Goal: Information Seeking & Learning: Learn about a topic

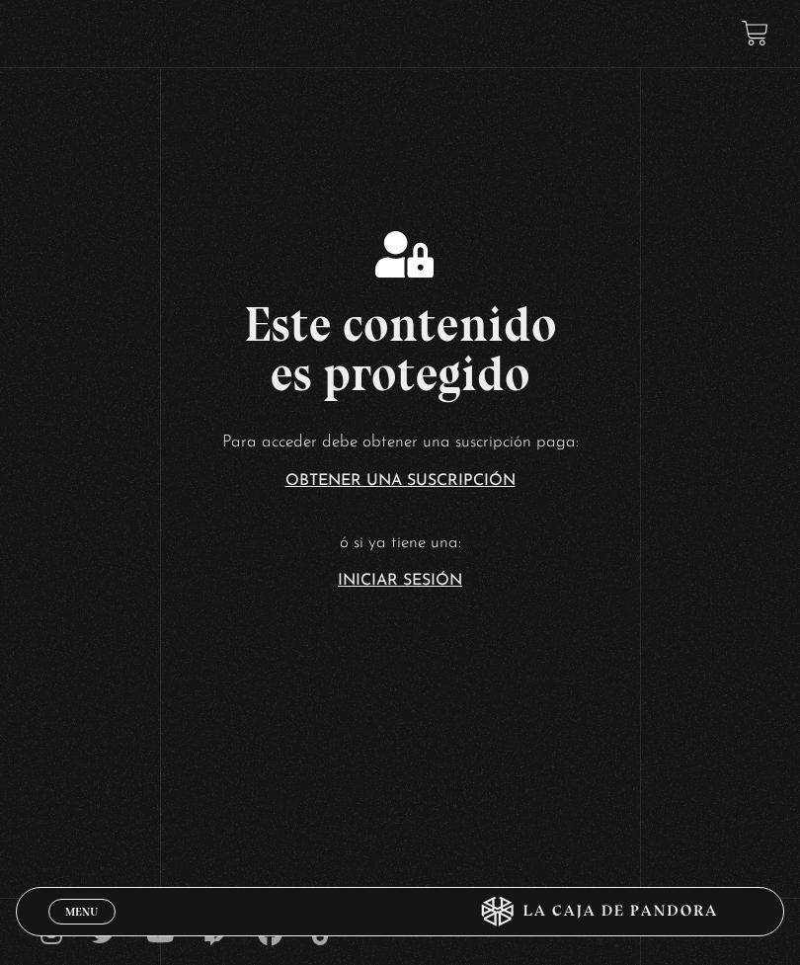
click at [773, 262] on div "Este contenido es protegido Para acceder debe obtener una suscripción paga: Obt…" at bounding box center [400, 409] width 800 height 357
click at [406, 588] on link "Iniciar Sesión" at bounding box center [400, 581] width 124 height 16
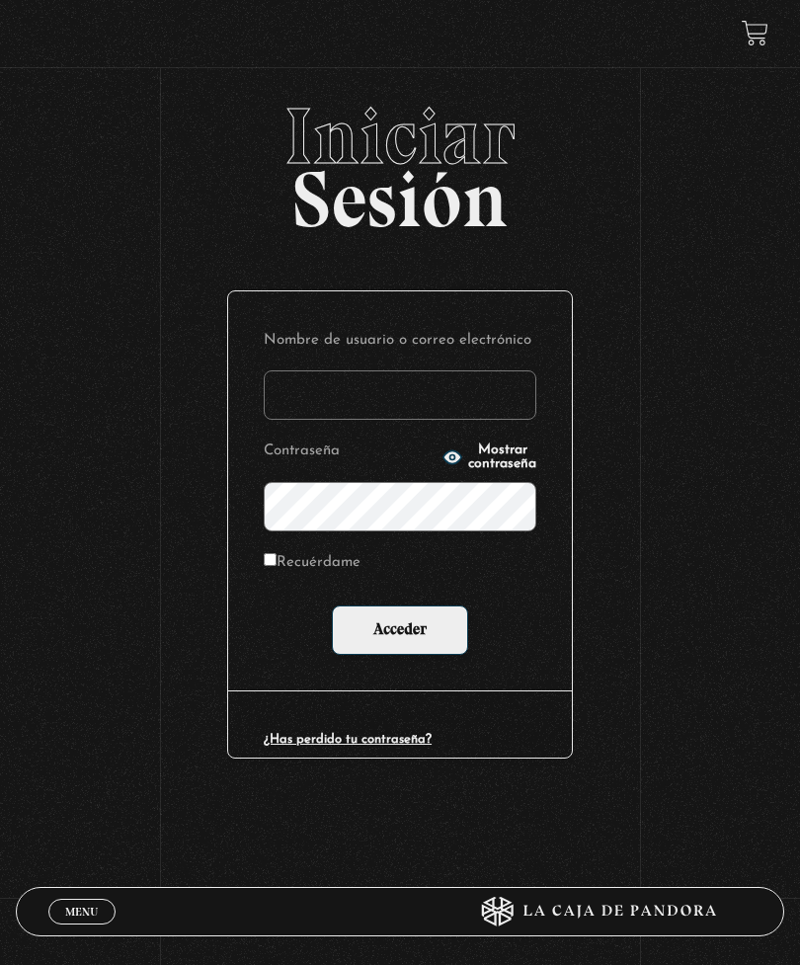
type input "[EMAIL_ADDRESS][DOMAIN_NAME]"
click at [400, 634] on input "Acceder" at bounding box center [400, 629] width 136 height 49
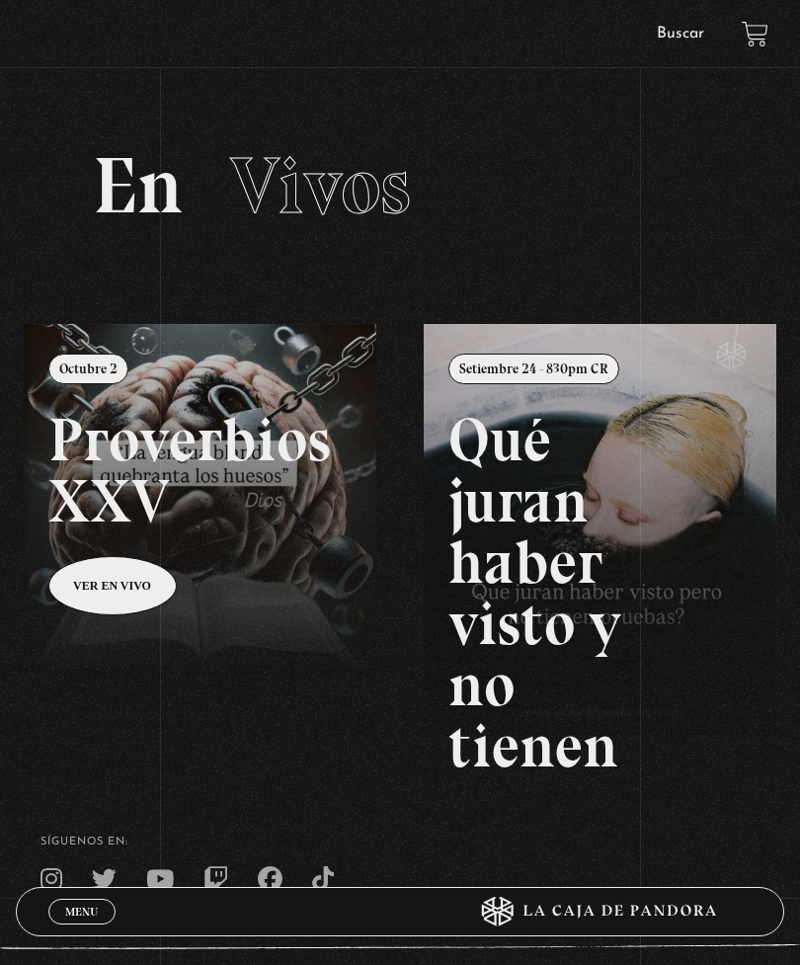
click at [682, 40] on link "Buscar" at bounding box center [680, 34] width 47 height 16
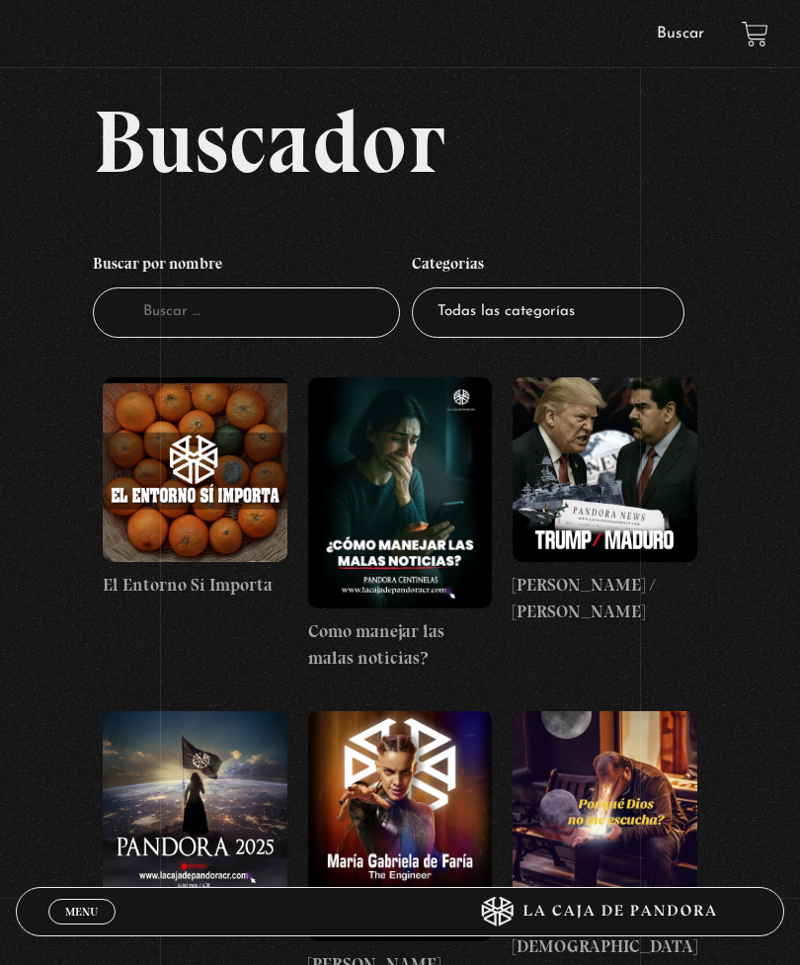
click at [451, 326] on select "Todas las categorías 11:11 Humanitario (1) Amo los [DATE] (4) Análisis de serie…" at bounding box center [548, 312] width 272 height 50
select select "centinelas"
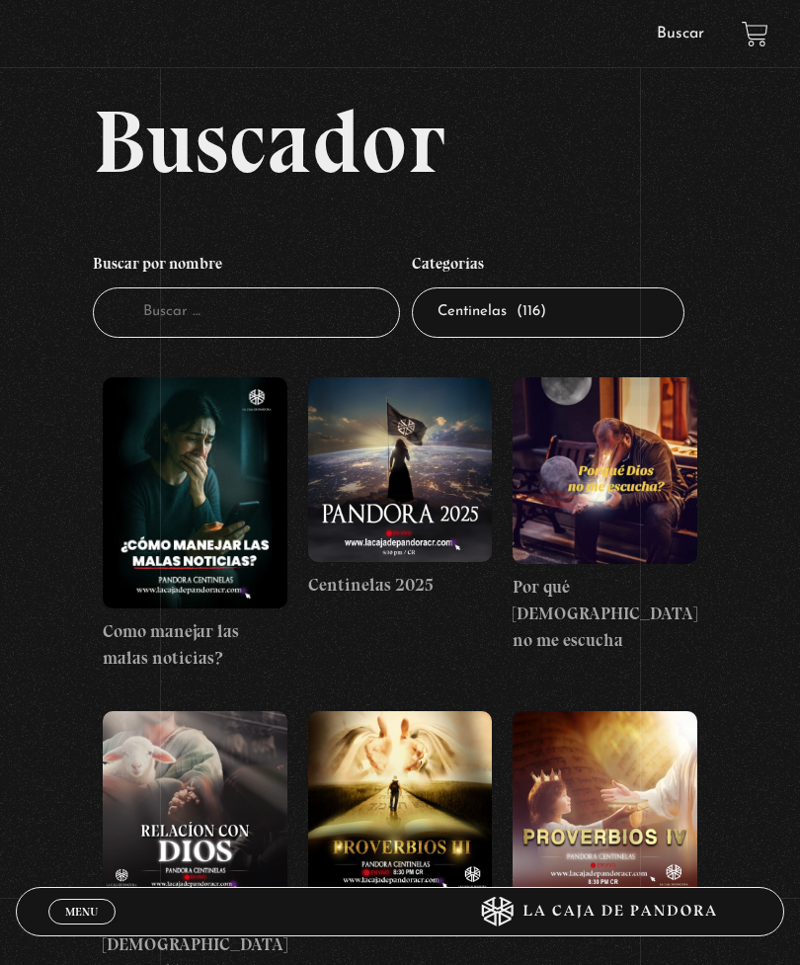
click at [352, 337] on input "Buscador" at bounding box center [246, 312] width 307 height 50
click at [323, 322] on input "Buscador" at bounding box center [246, 312] width 307 height 50
type input "Como"
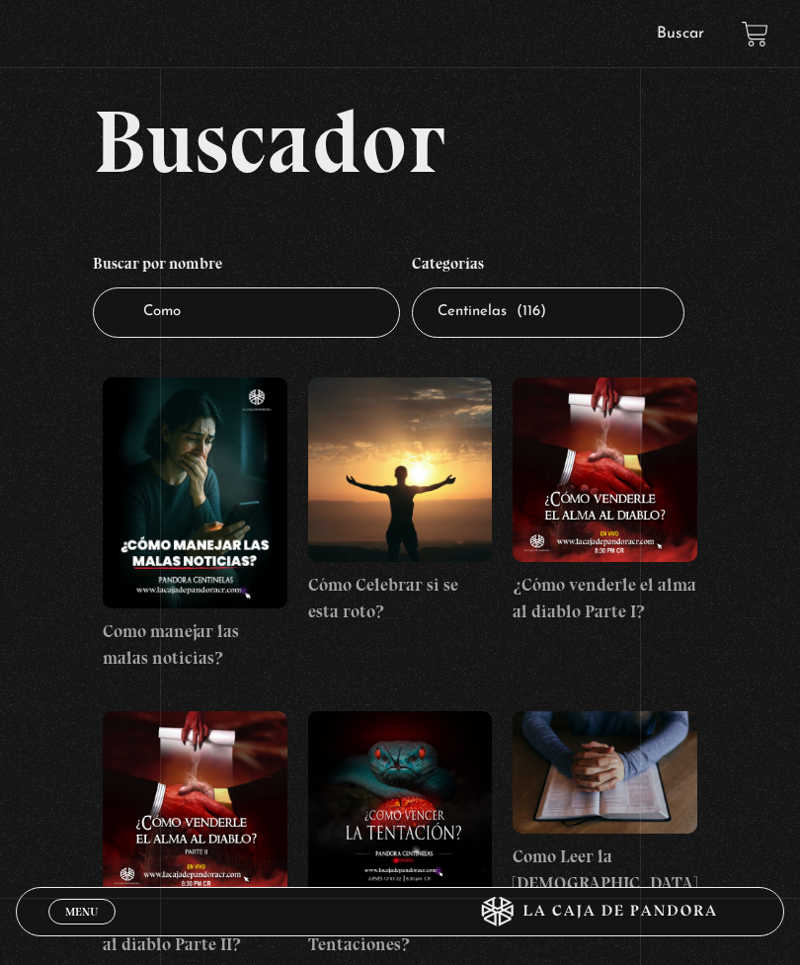
click at [571, 328] on select "Todas las categorías 11:11 Humanitario (1) Amo los [DATE] (4) Análisis de serie…" at bounding box center [548, 312] width 272 height 50
select select
click at [331, 335] on input "Como" at bounding box center [246, 312] width 307 height 50
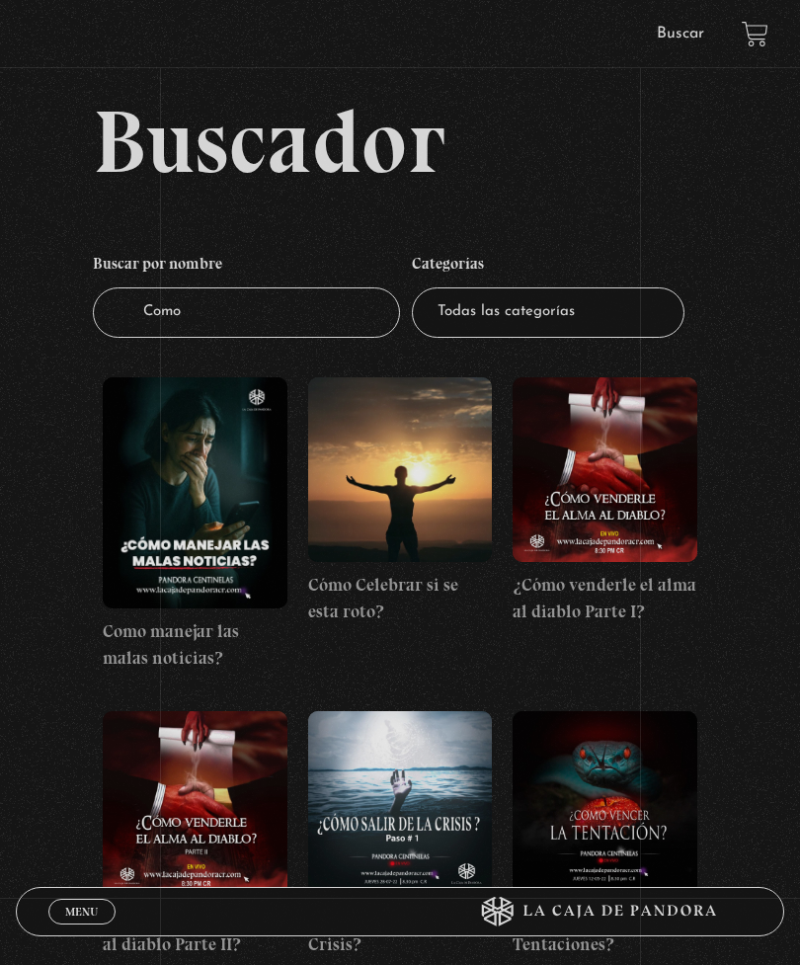
click at [328, 338] on input "Como" at bounding box center [246, 312] width 307 height 50
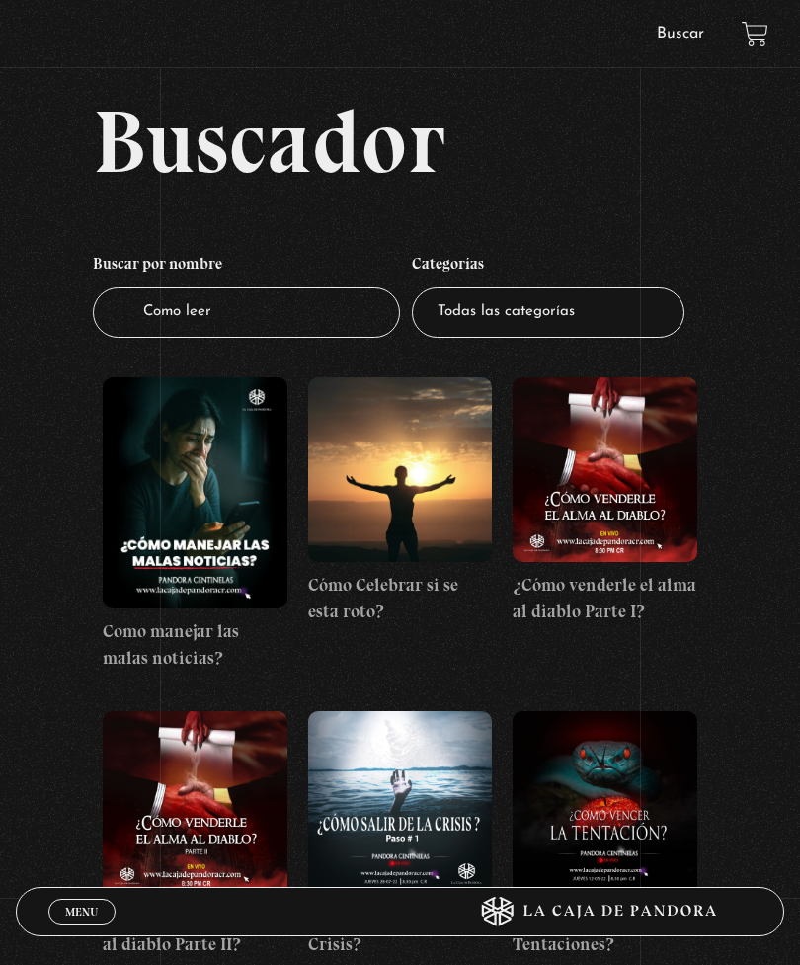
type input "Como leer"
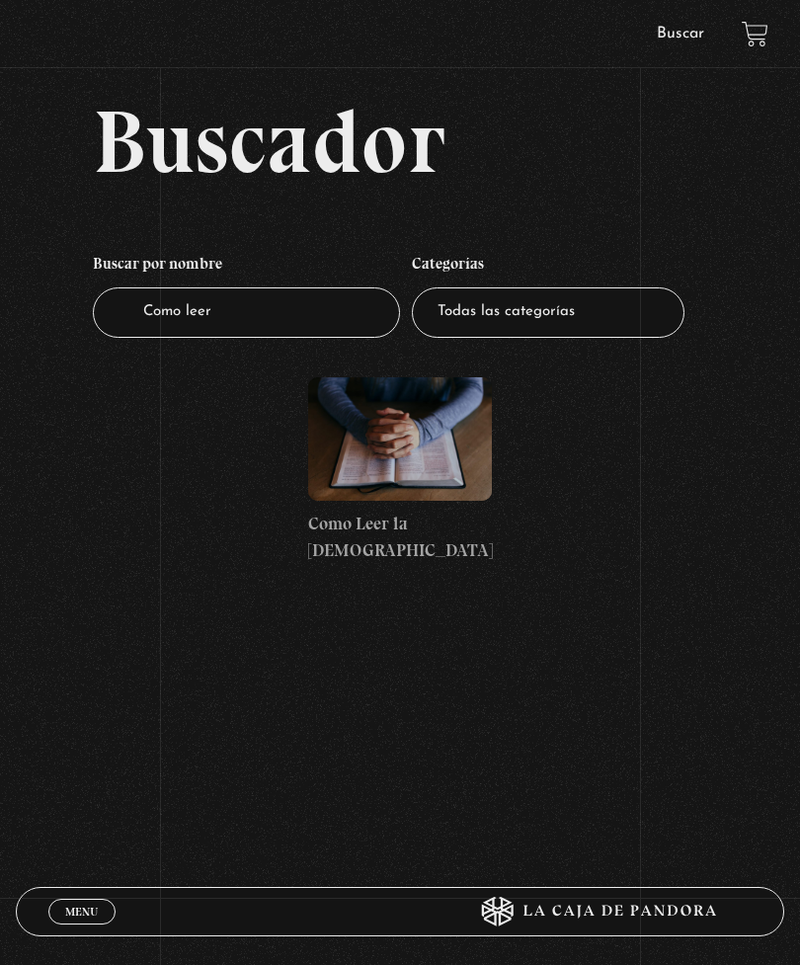
click at [467, 490] on figure at bounding box center [400, 438] width 185 height 122
